Goal: Navigation & Orientation: Understand site structure

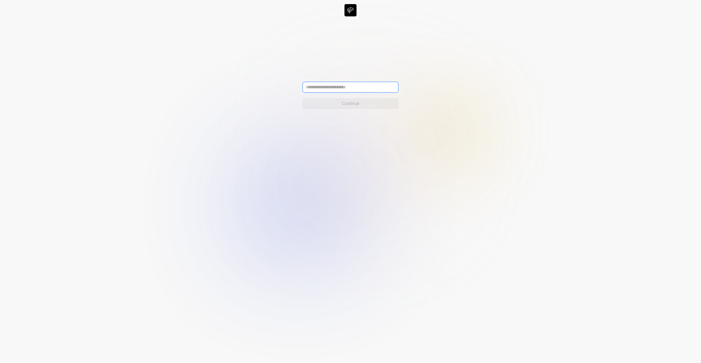
click at [375, 90] on input "text" at bounding box center [350, 87] width 96 height 11
paste input "**********"
type input "**********"
click at [381, 104] on button "Continue" at bounding box center [350, 103] width 96 height 11
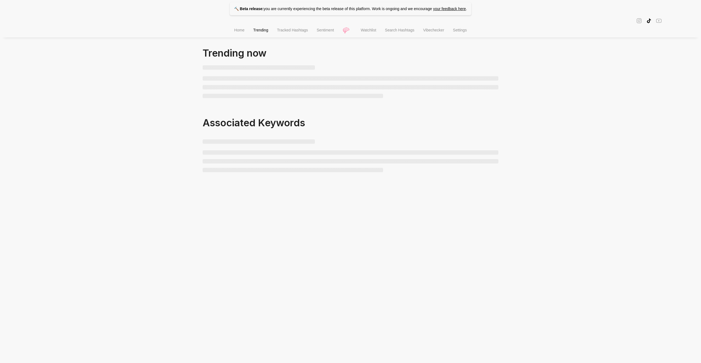
click at [241, 34] on li "Home" at bounding box center [239, 31] width 19 height 14
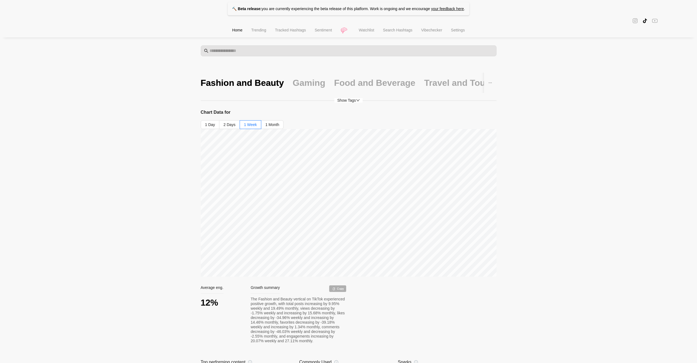
click at [259, 34] on li "Trending" at bounding box center [259, 31] width 24 height 14
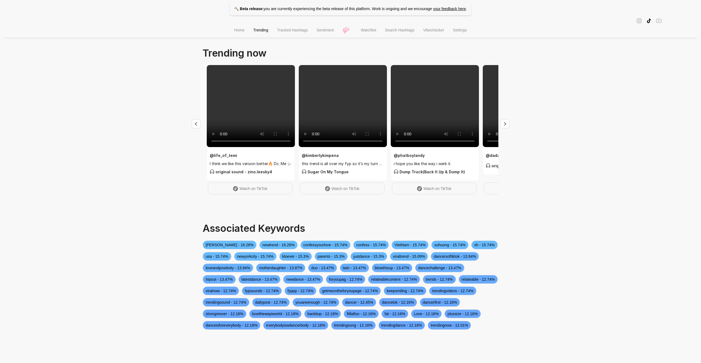
click at [295, 32] on span "Tracked Hashtags" at bounding box center [292, 30] width 31 height 4
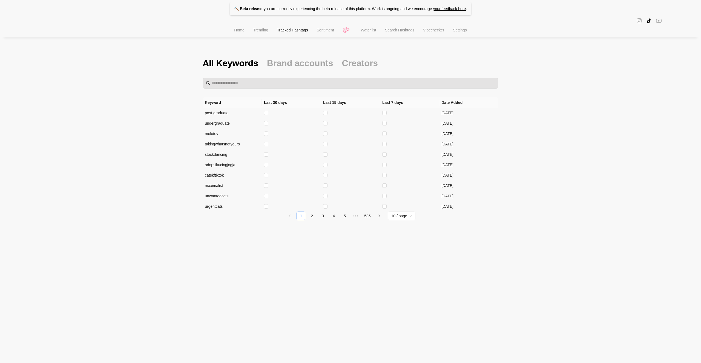
click at [324, 32] on span "Sentiment" at bounding box center [325, 30] width 17 height 4
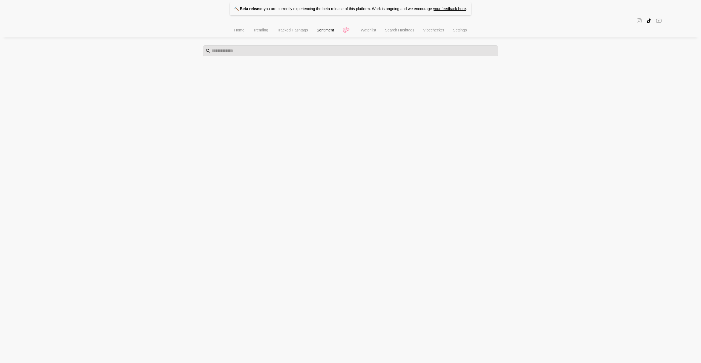
click at [375, 31] on span "Watchlist" at bounding box center [368, 30] width 15 height 4
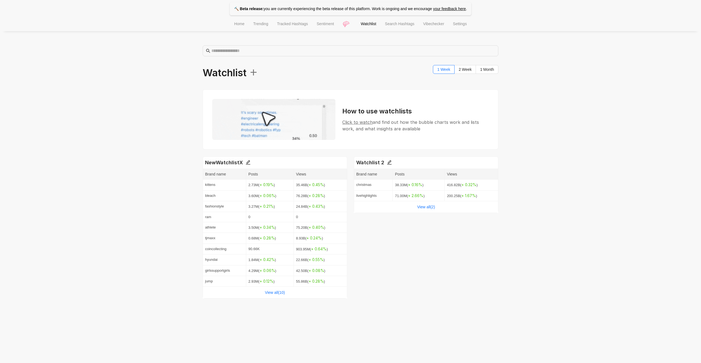
click at [403, 26] on span "Search Hashtags" at bounding box center [399, 24] width 29 height 4
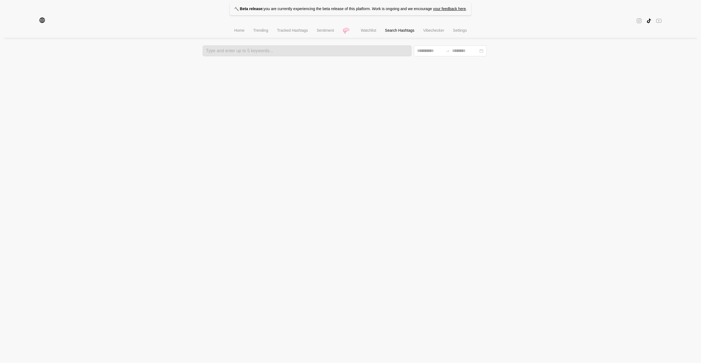
click at [437, 29] on span "Vibechecker" at bounding box center [433, 30] width 21 height 4
click at [459, 31] on span "Settings" at bounding box center [460, 30] width 14 height 4
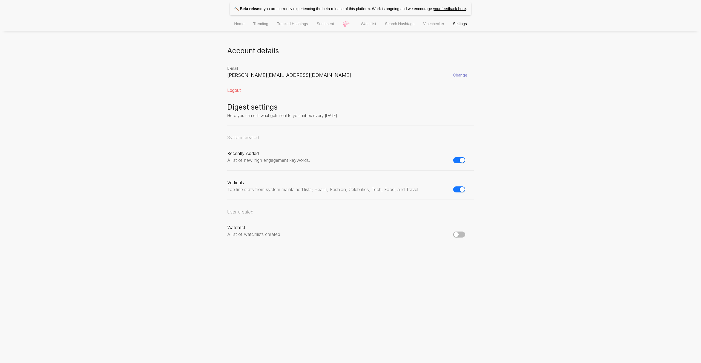
click at [250, 22] on li "Trending" at bounding box center [261, 25] width 24 height 14
